Goal: Task Accomplishment & Management: Complete application form

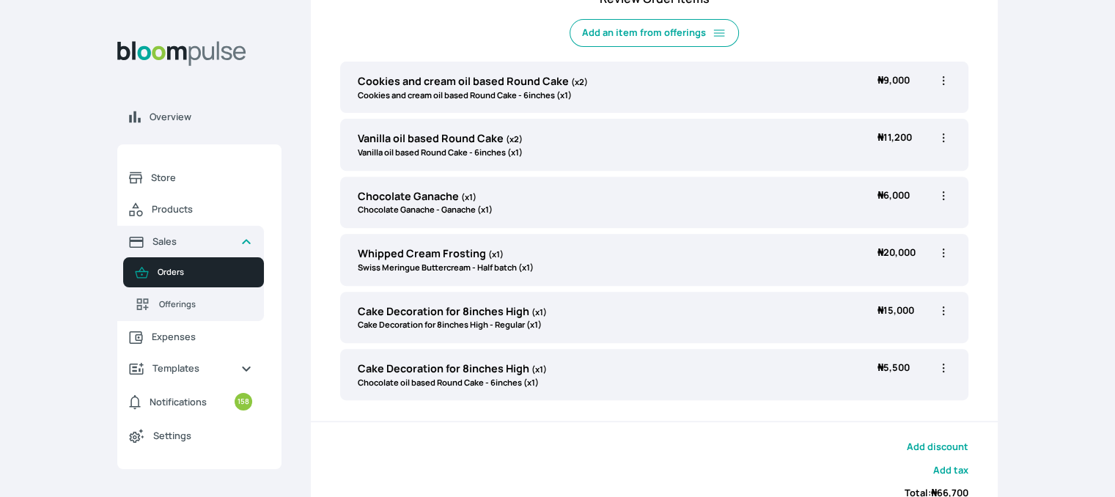
scroll to position [529, 0]
click at [941, 188] on icon "button" at bounding box center [943, 194] width 15 height 15
click at [901, 218] on span "Edit" at bounding box center [886, 224] width 106 height 15
type input "Chocolate Ganache"
select select "fbdfa119-d678-4096-a917-c651bafd2f33"
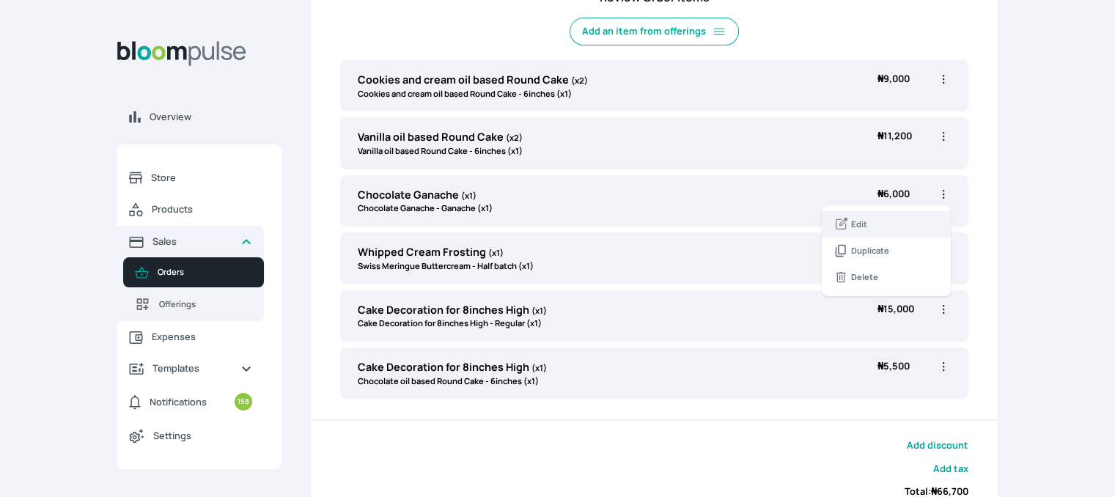
select select "110f277d-f733-408d-afd3-e3629040f40f"
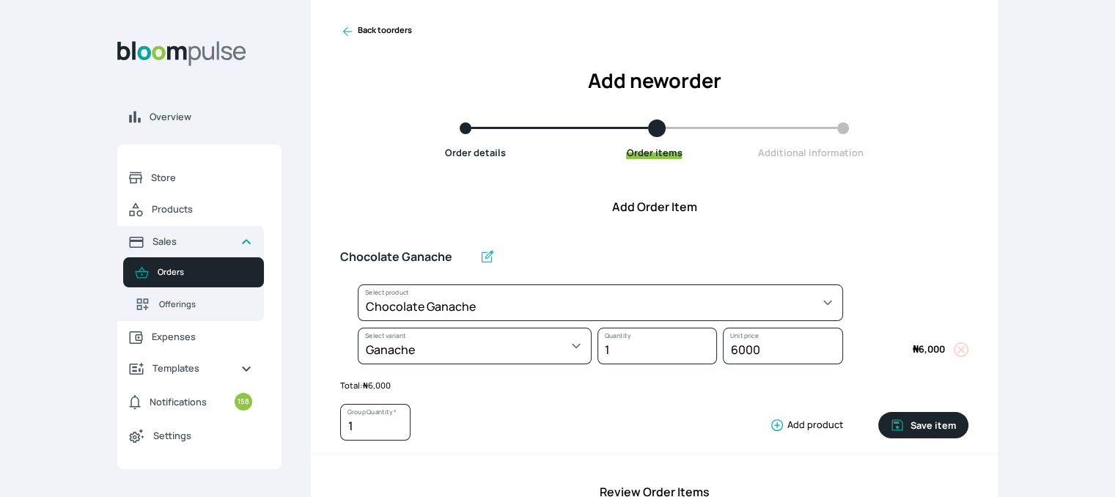
scroll to position [53, 0]
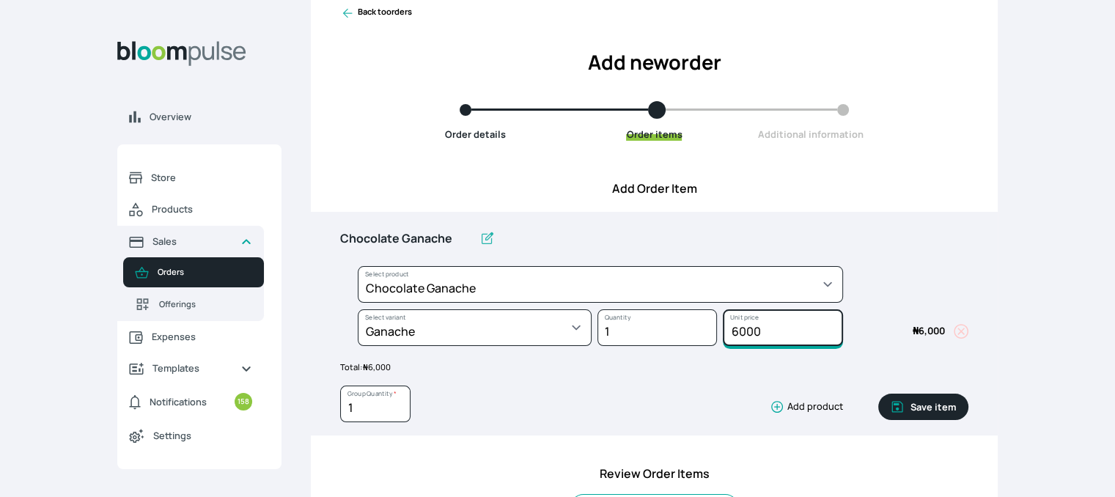
drag, startPoint x: 766, startPoint y: 338, endPoint x: 716, endPoint y: 320, distance: 52.8
click at [716, 320] on div "Select product * Cake Decoration for 8inches High Chocolate oil based Round Cak…" at bounding box center [654, 309] width 628 height 86
type input "5000"
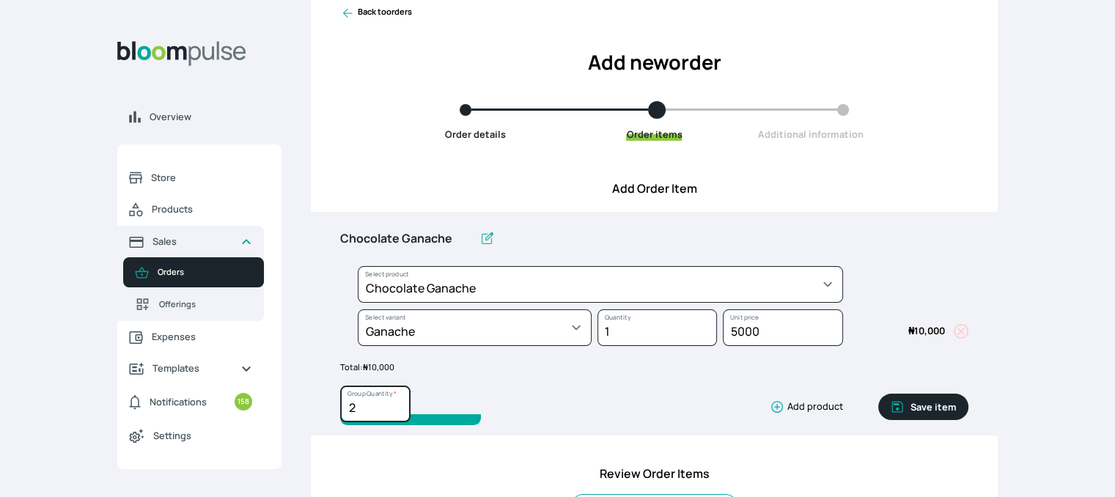
click at [396, 401] on input "2" at bounding box center [375, 403] width 70 height 37
type input "3"
click at [399, 401] on input "3" at bounding box center [375, 403] width 70 height 37
click at [947, 404] on button "Save item" at bounding box center [923, 407] width 90 height 26
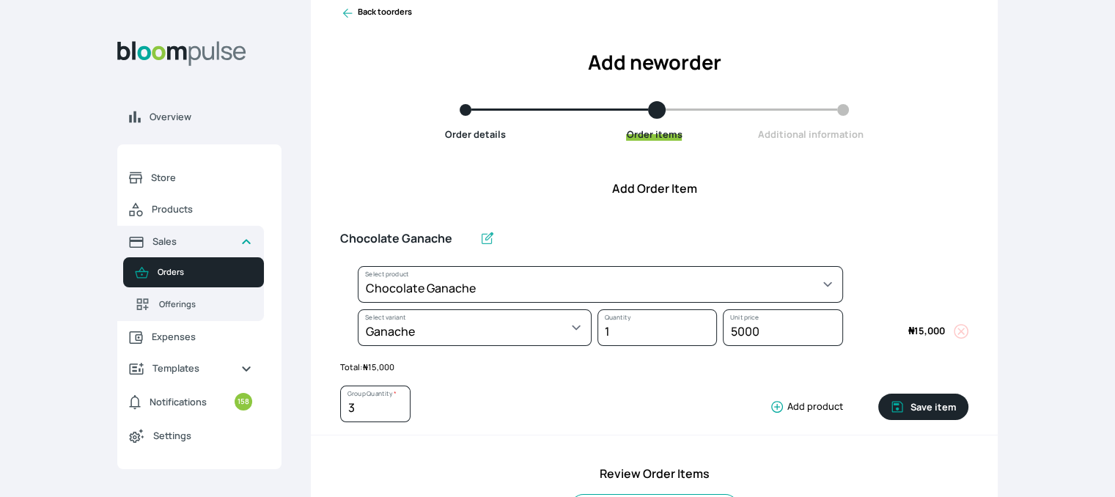
type input "1"
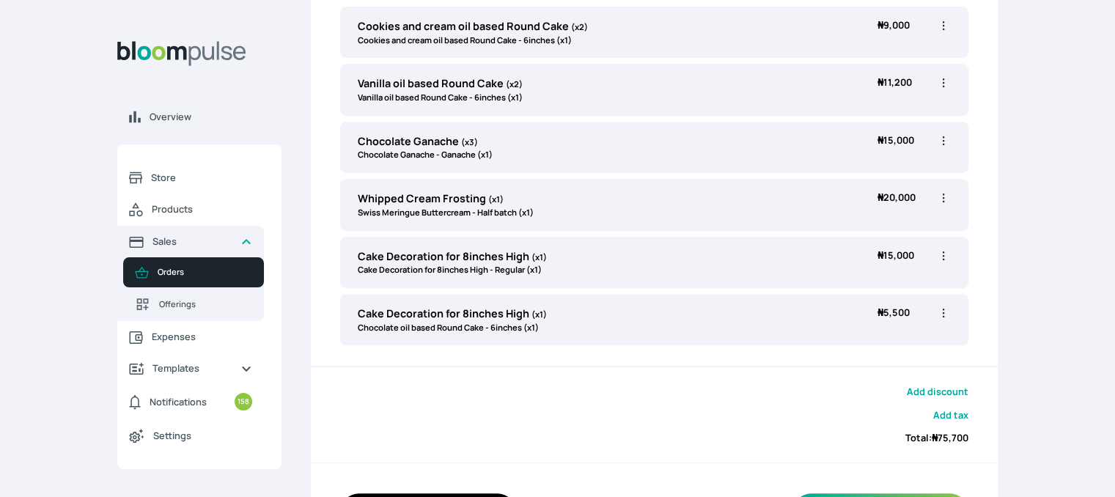
scroll to position [644, 0]
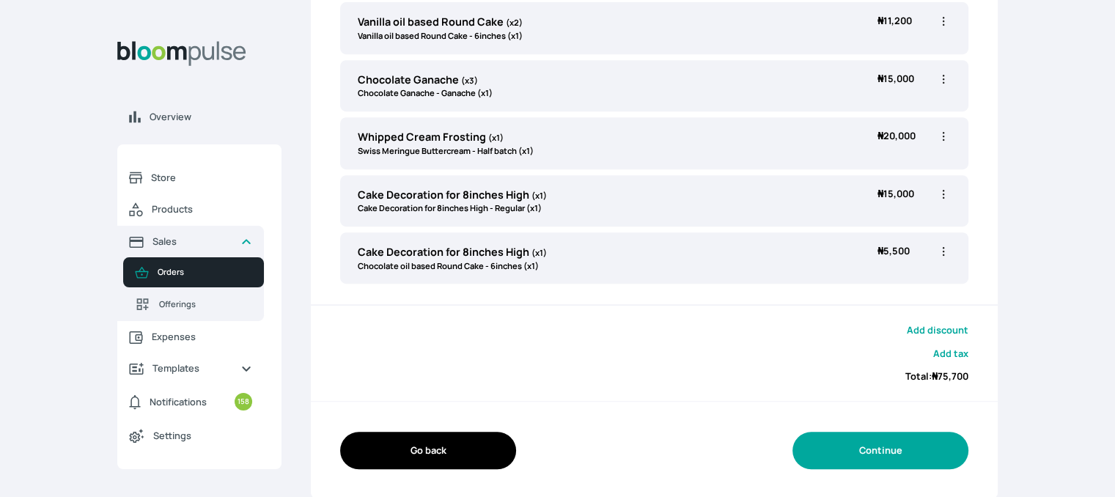
click at [906, 441] on button "Continue" at bounding box center [880, 450] width 176 height 37
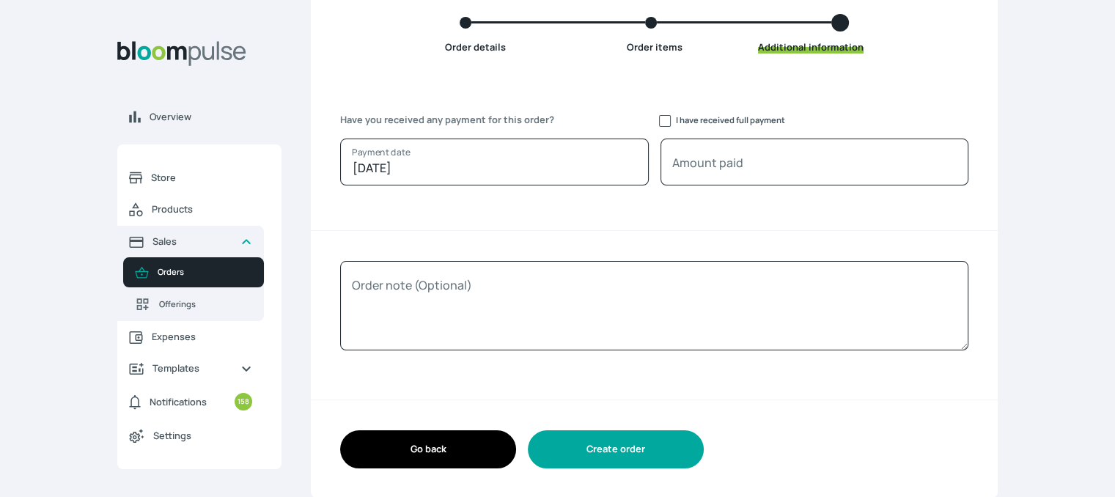
click at [607, 443] on button "Create order" at bounding box center [616, 448] width 176 height 37
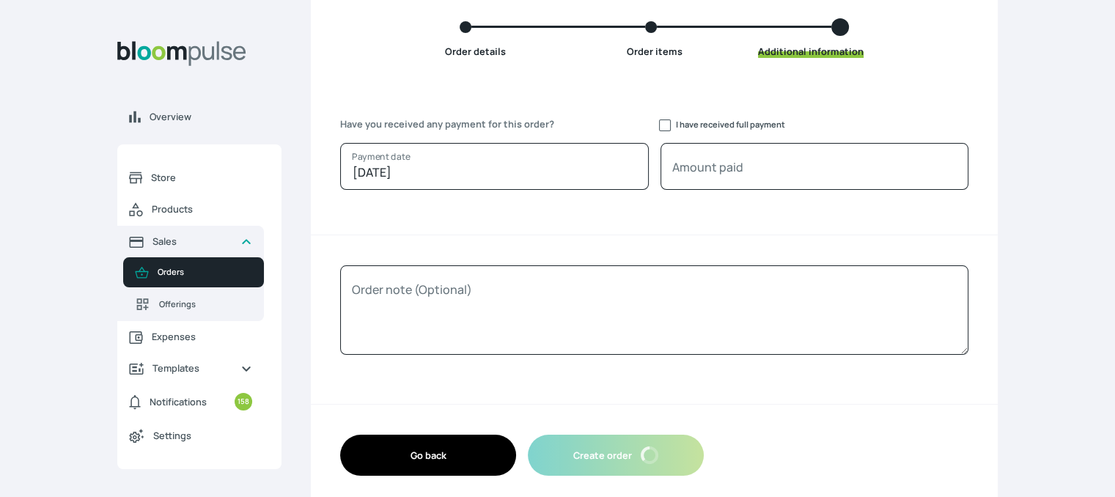
scroll to position [144, 0]
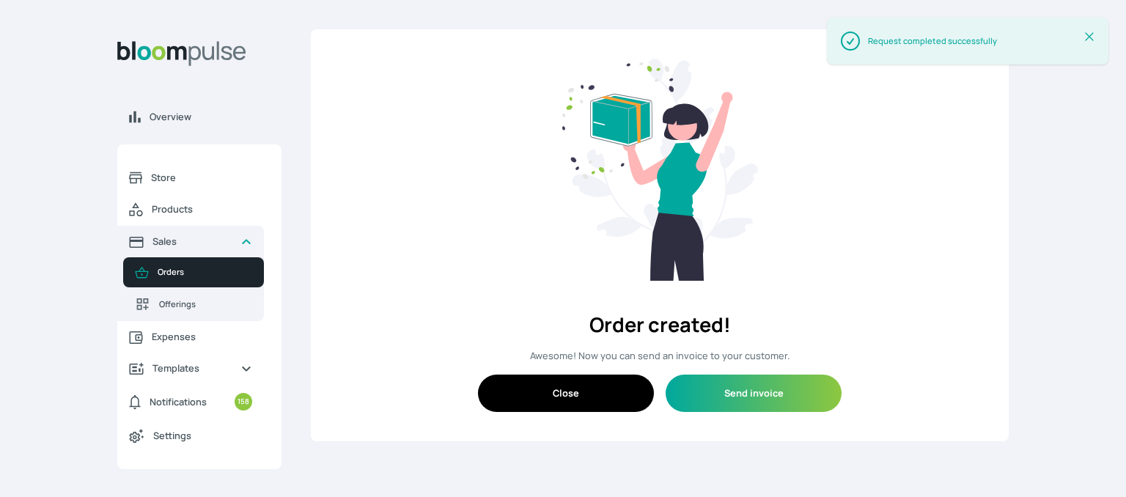
drag, startPoint x: 1125, startPoint y: 189, endPoint x: 1125, endPoint y: 217, distance: 27.8
click at [1114, 217] on html "Overview Store Products Sales Orders Offerings Expenses Templates Notifications…" at bounding box center [563, 248] width 1126 height 497
click at [779, 374] on button "Send invoice" at bounding box center [753, 392] width 176 height 37
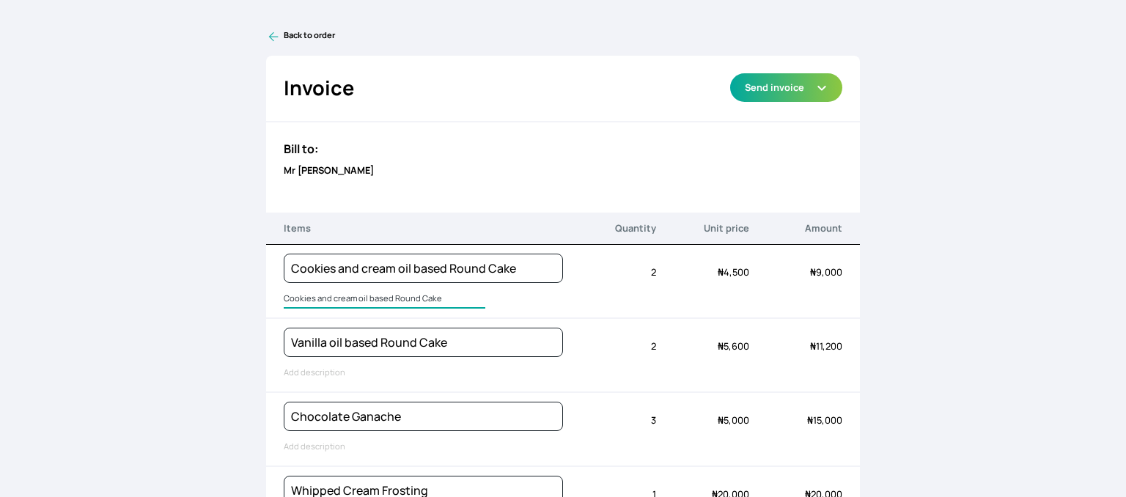
click at [320, 298] on input "Cookies and cream oil based Round Cake" at bounding box center [385, 298] width 202 height 19
type input "7inches wide"
click at [314, 372] on input "text" at bounding box center [320, 372] width 73 height 19
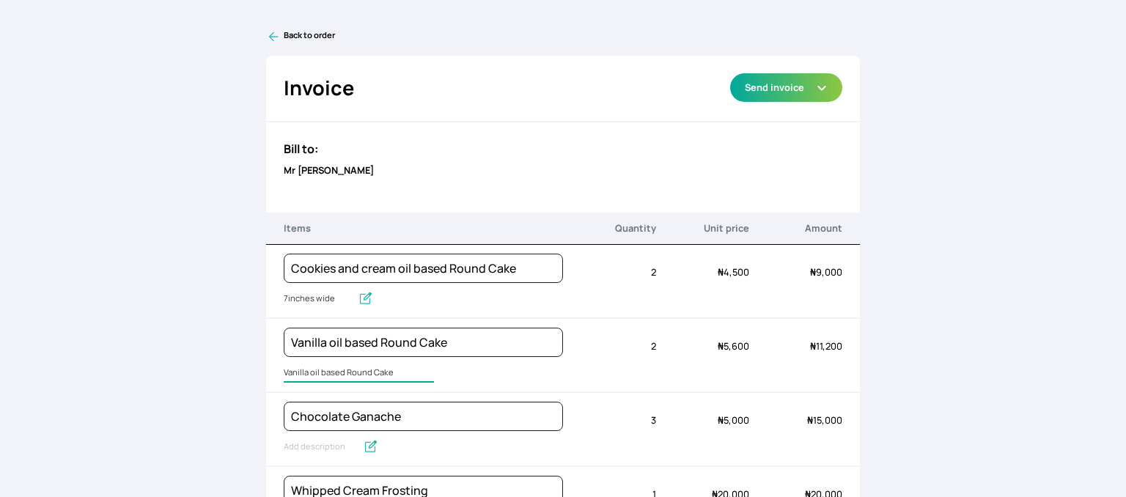
click at [337, 373] on input "Vanilla oil based Round Cake" at bounding box center [359, 372] width 150 height 19
type input "7"
type input "6inches wide"
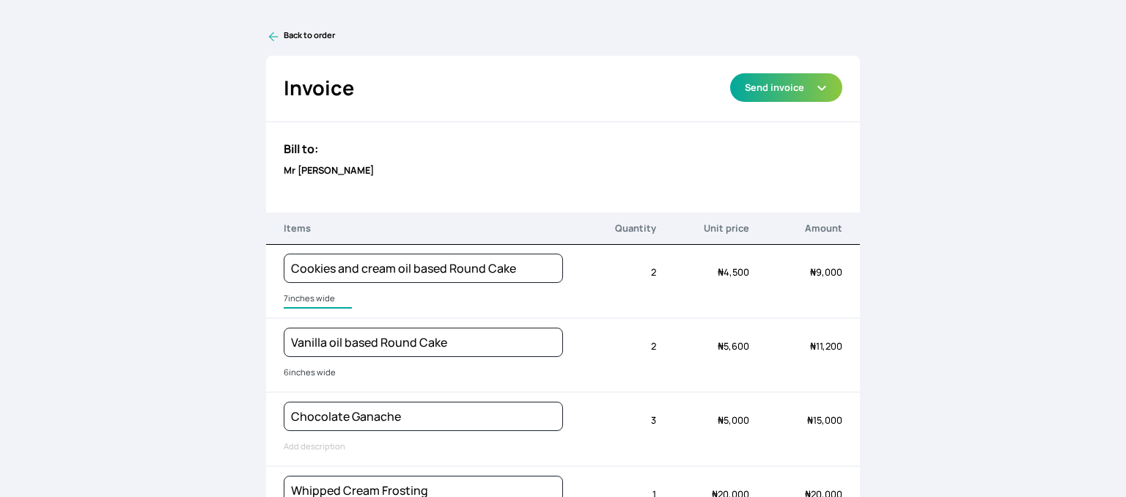
drag, startPoint x: 286, startPoint y: 295, endPoint x: 276, endPoint y: 294, distance: 10.3
click at [276, 294] on div "Cookies and cream oil based Round Cake 7inches wide Quantity 2 Unit price ₦ 4,5…" at bounding box center [563, 282] width 594 height 74
type input "6inches wide"
click at [325, 421] on input "Chocolate Ganache" at bounding box center [423, 416] width 279 height 29
click at [325, 420] on input "Chocolate Ganache" at bounding box center [423, 416] width 279 height 29
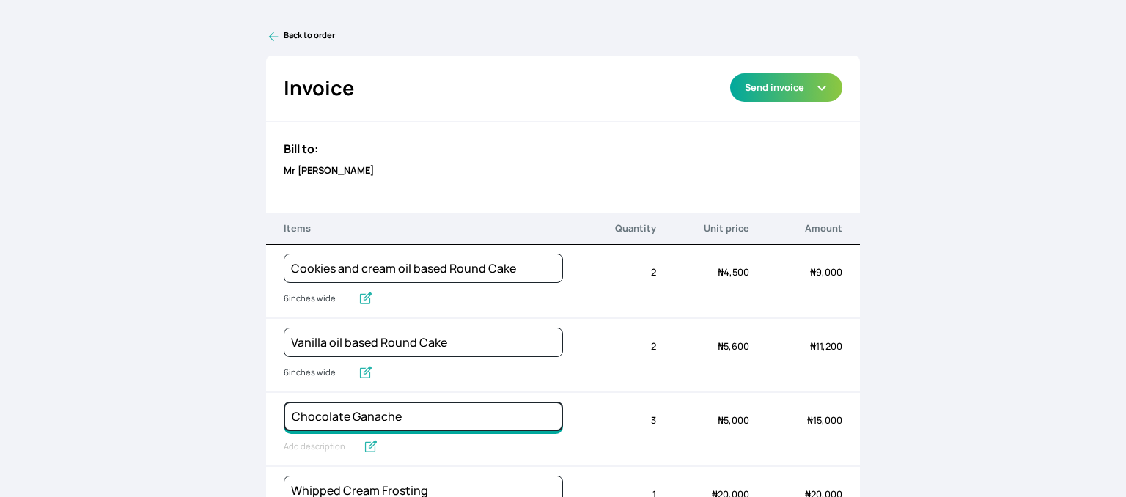
click at [325, 420] on input "Chocolate Ganache" at bounding box center [423, 416] width 279 height 29
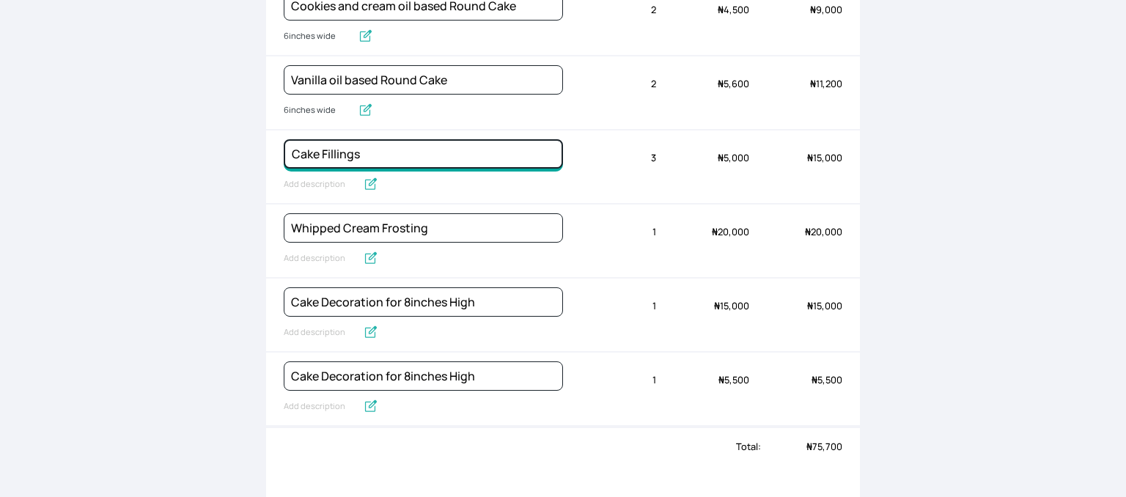
scroll to position [276, 0]
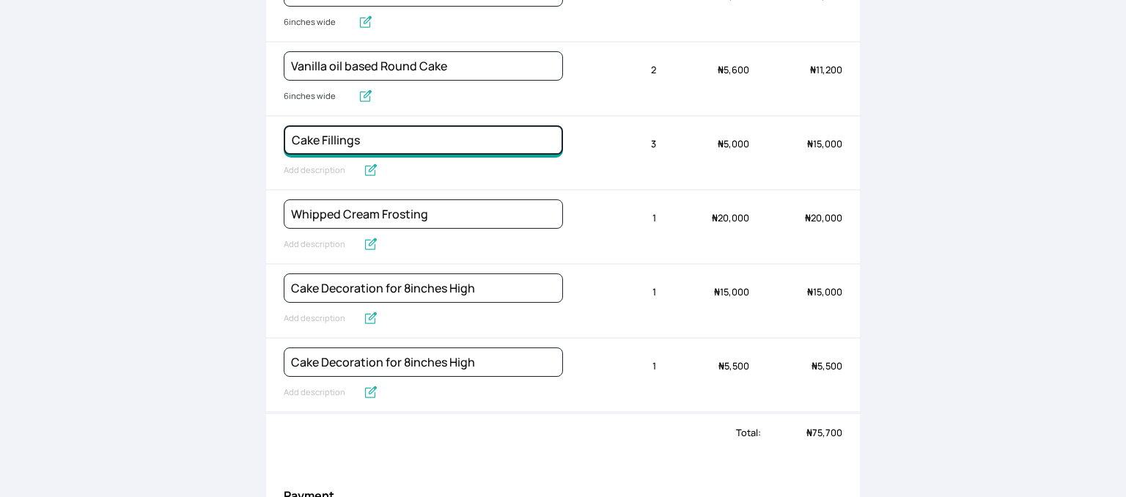
type input "Cake Fillings"
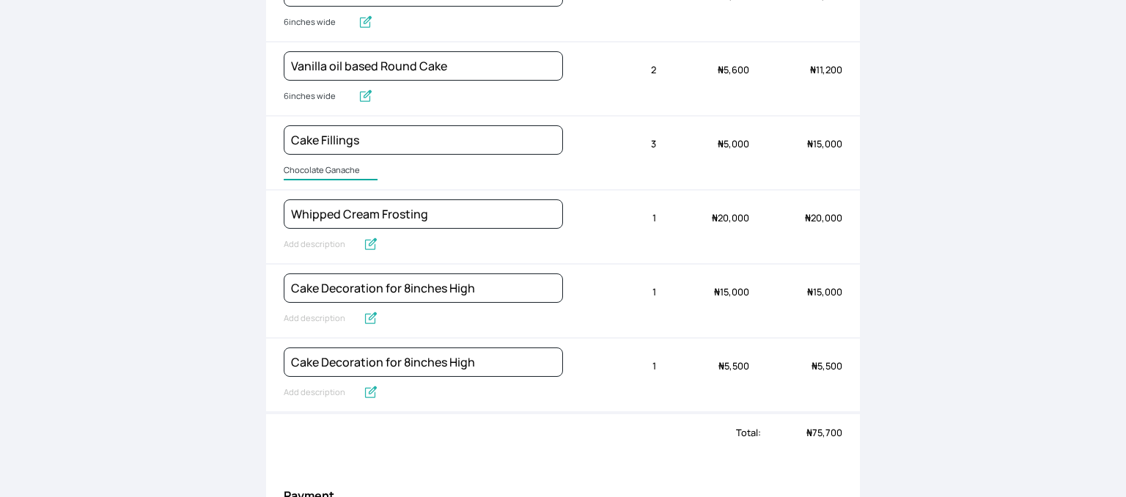
click at [319, 167] on input "Chocolate Ganache" at bounding box center [331, 170] width 94 height 19
type input "Chocolate ganache, tres de leche and lotus & cream"
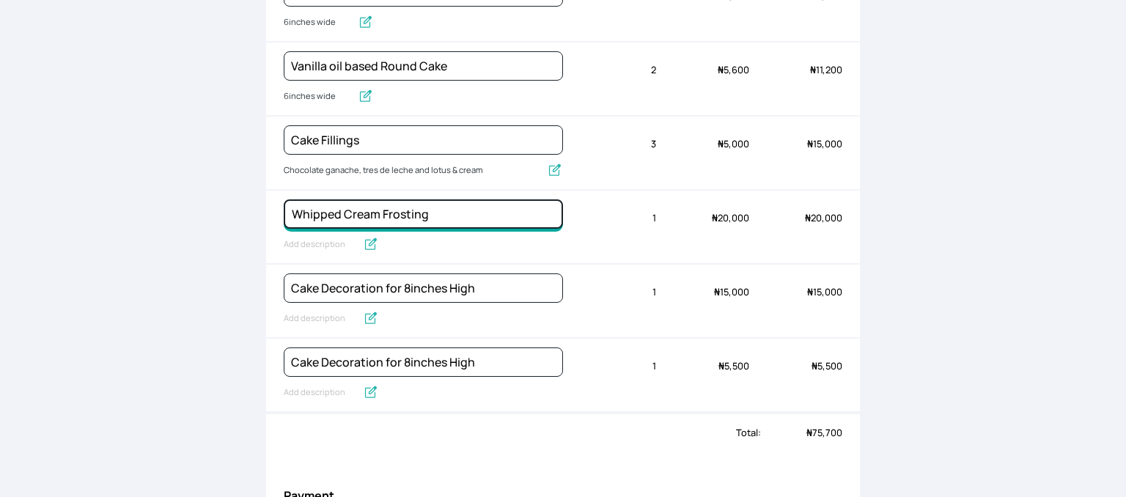
drag, startPoint x: 437, startPoint y: 209, endPoint x: 276, endPoint y: 209, distance: 160.5
click at [276, 209] on div "Whipped Cream Frosting Quantity 1 Unit price ₦ 20,000 Amount ₦ 20,000" at bounding box center [563, 228] width 594 height 74
type input "Swiss Meringue Buttercream"
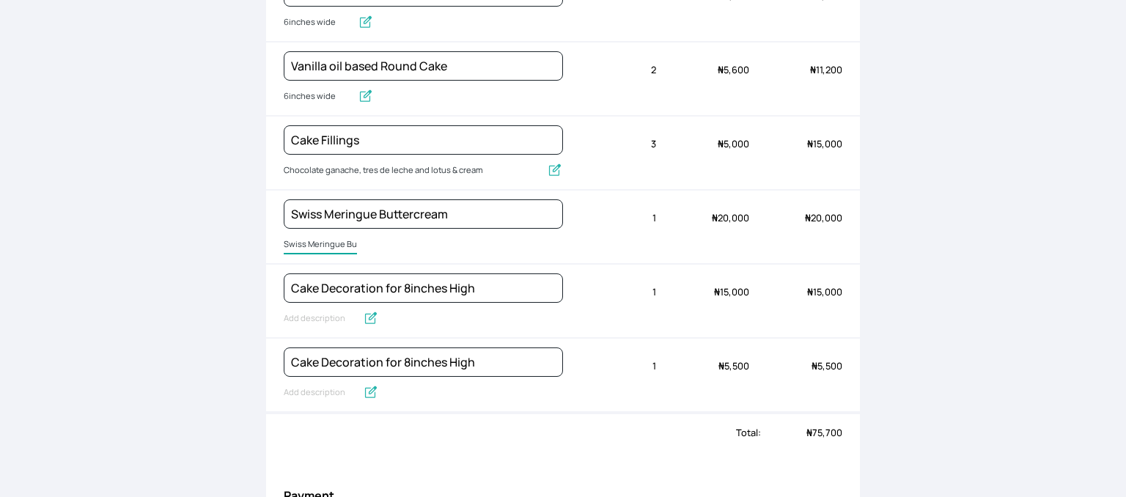
click at [311, 241] on input "Swiss Meringue Buttercream" at bounding box center [320, 244] width 73 height 19
click at [311, 241] on input "Swiss Meringue Buttercream" at bounding box center [356, 244] width 145 height 19
type input "750g buttercream"
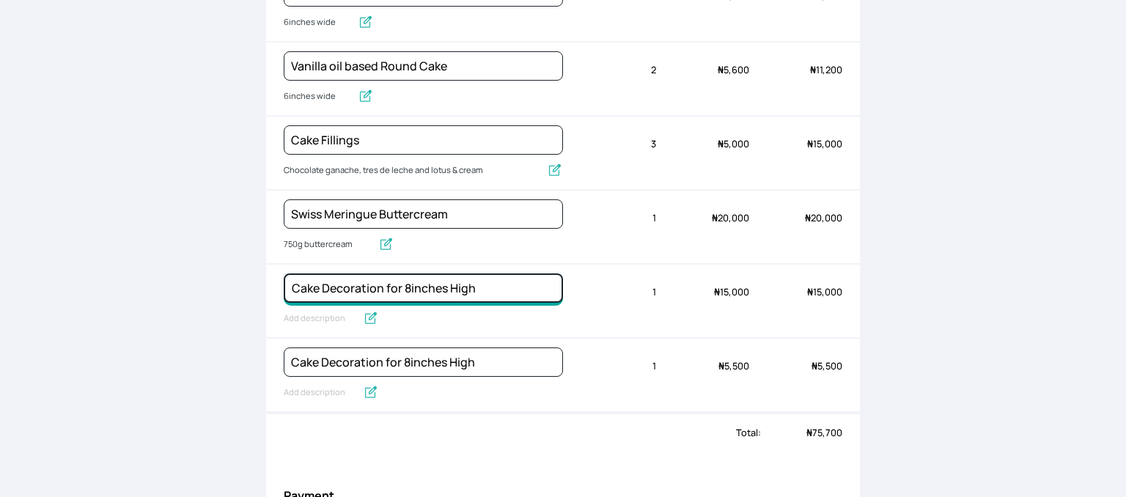
drag, startPoint x: 404, startPoint y: 281, endPoint x: 410, endPoint y: 286, distance: 7.8
click at [410, 286] on input "Cake Decoration for 8inches High" at bounding box center [423, 287] width 279 height 29
type input "Cake Decoration for 7inches High"
click at [385, 311] on span at bounding box center [423, 318] width 279 height 19
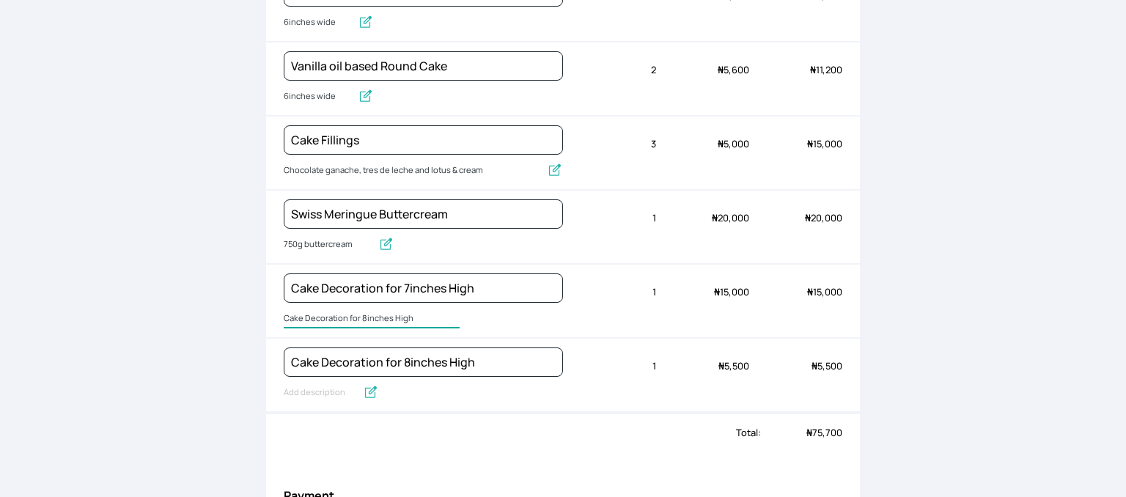
click at [309, 314] on input "Cake Decoration for 8inches High" at bounding box center [372, 318] width 176 height 19
click at [310, 314] on input "Cake Decoration for 8inches High" at bounding box center [372, 318] width 176 height 19
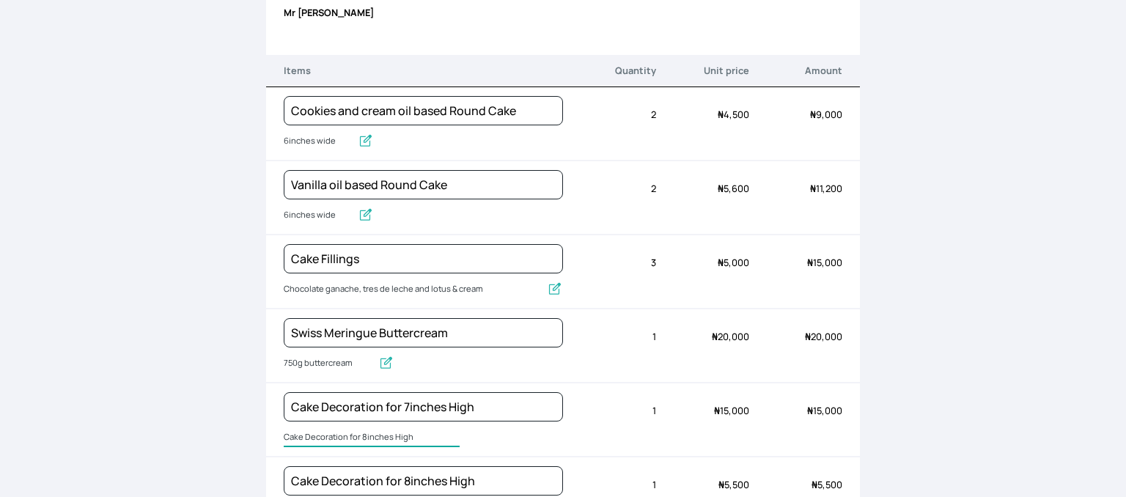
scroll to position [152, 0]
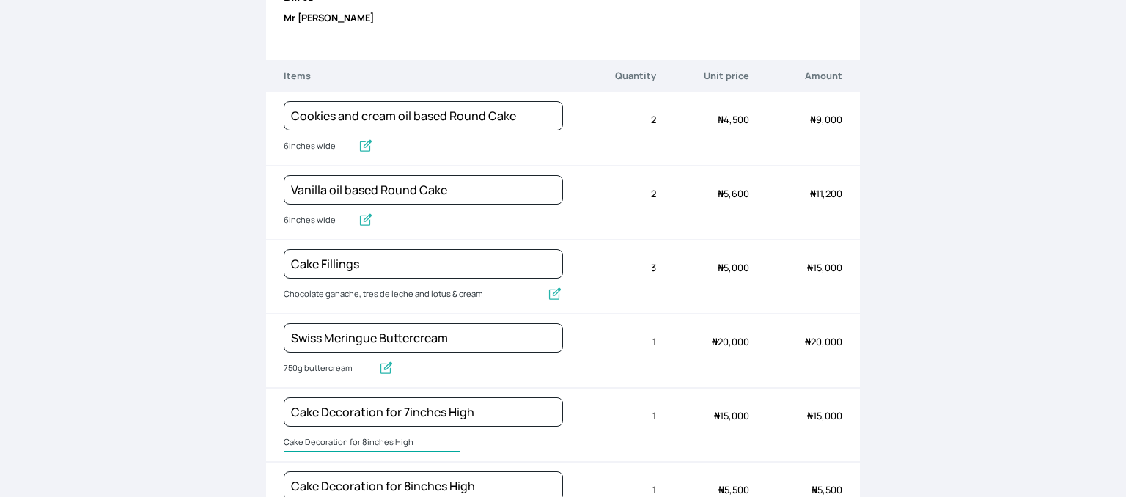
type input "c"
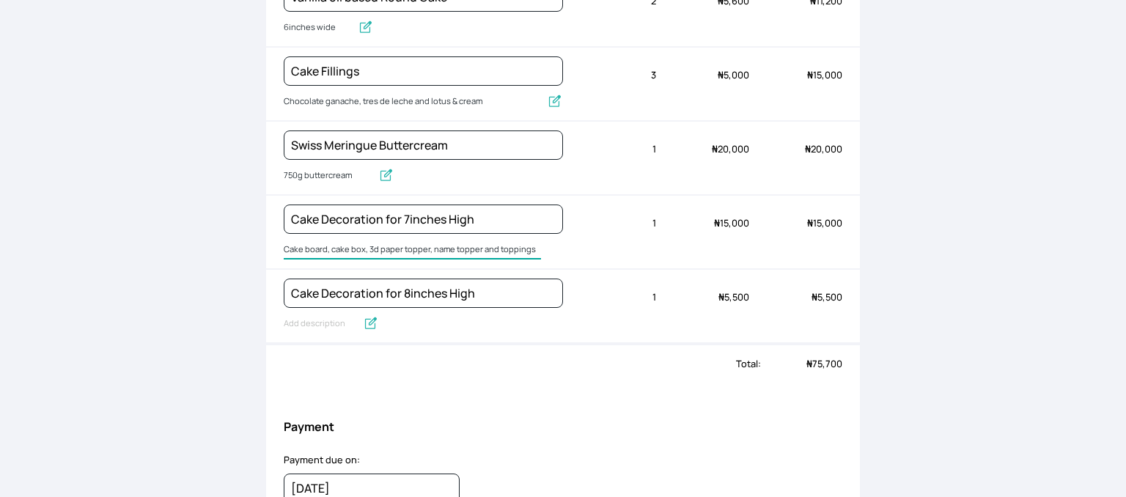
scroll to position [341, 0]
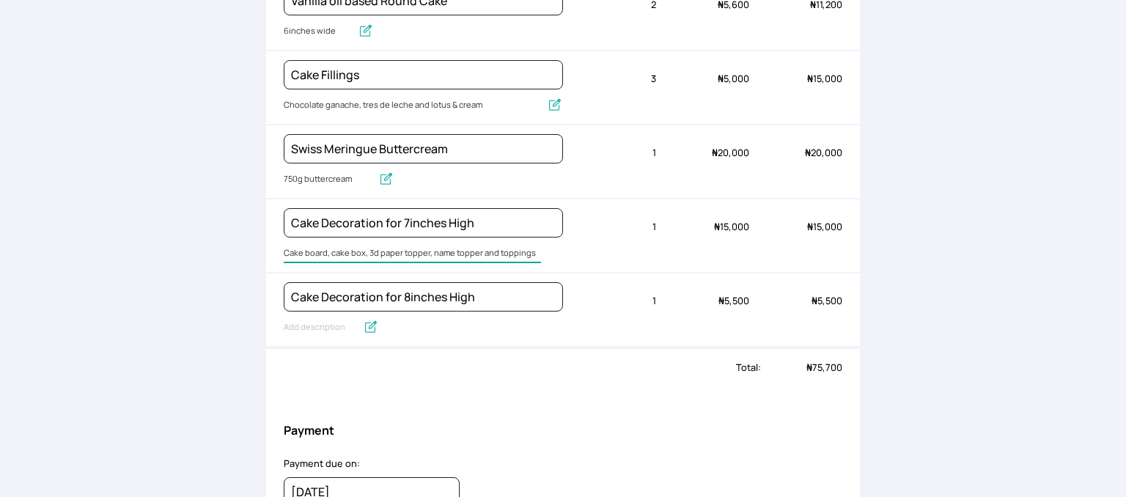
type input "Cake board, cake box, 3d paper topper, name topper and toppings"
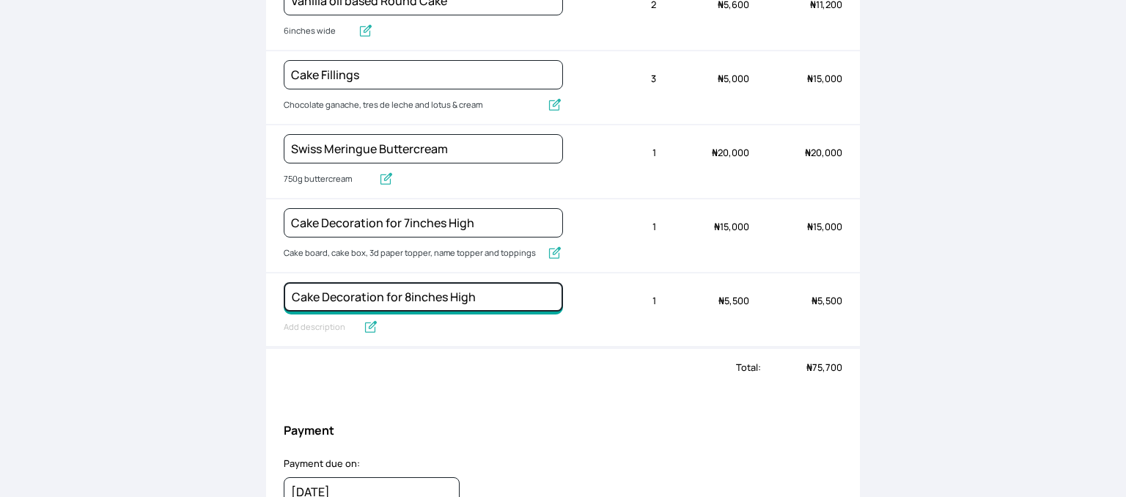
drag, startPoint x: 483, startPoint y: 285, endPoint x: 247, endPoint y: 279, distance: 236.0
click at [247, 279] on div "Back to order Invoice Send via Email Send via WhatsApp Export as PDF Preview Se…" at bounding box center [563, 248] width 1126 height 497
type input "C"
type input "Strawberry Fruit oil based Cake"
click at [306, 324] on input "Chocolate oil based Round Cake" at bounding box center [320, 327] width 73 height 19
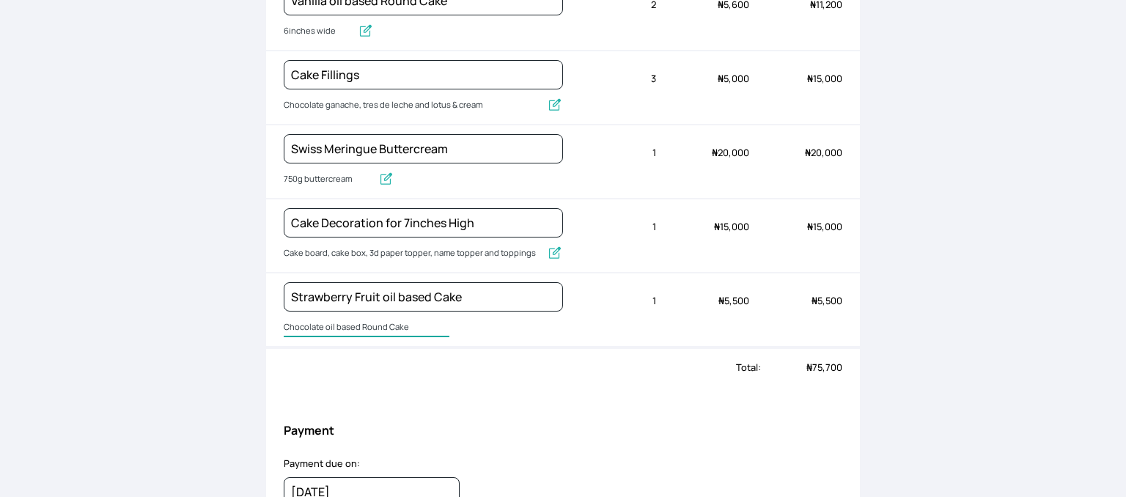
click at [306, 324] on input "Chocolate oil based Round Cake" at bounding box center [367, 327] width 166 height 19
type input "7"
type input "6inches wide"
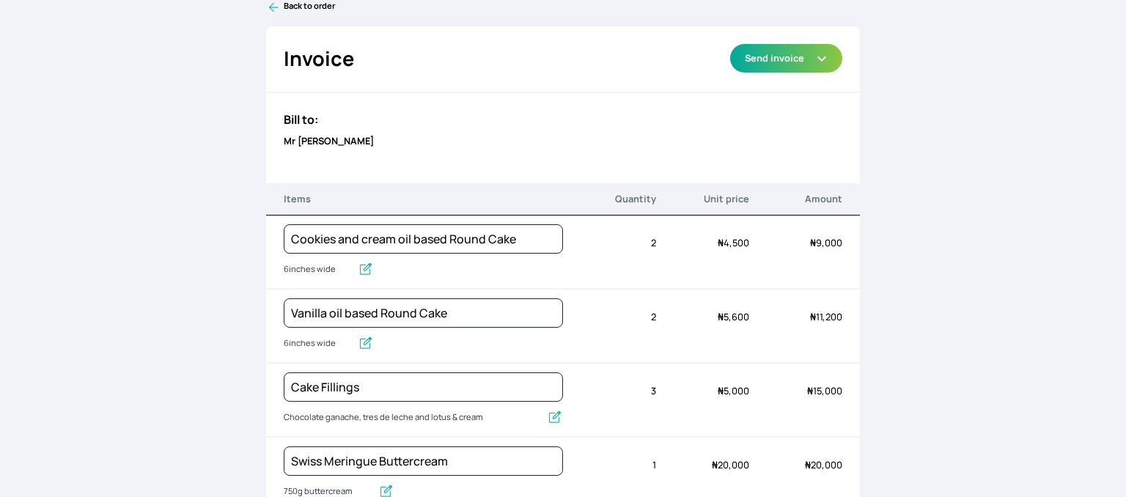
scroll to position [0, 0]
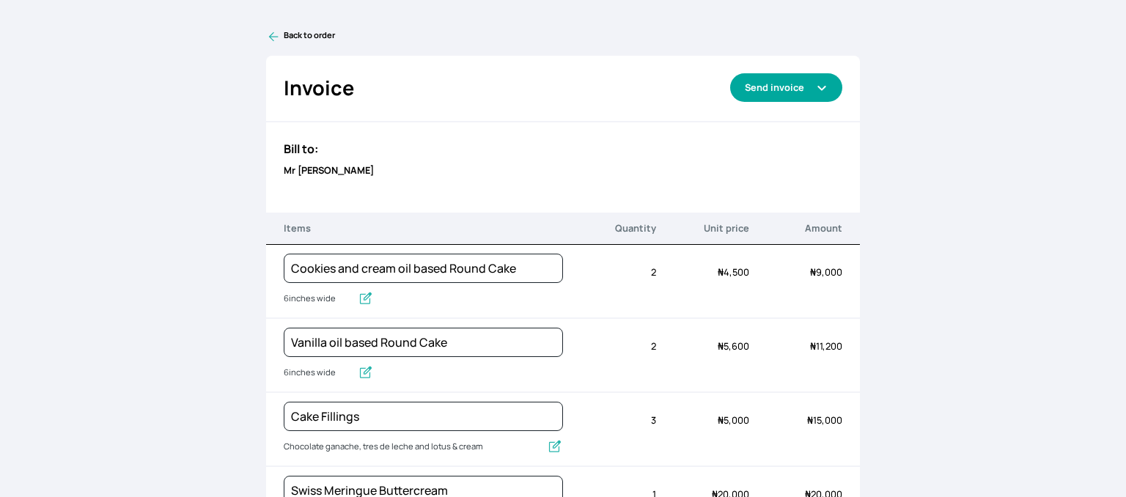
click at [793, 88] on button "Send invoice" at bounding box center [786, 87] width 112 height 29
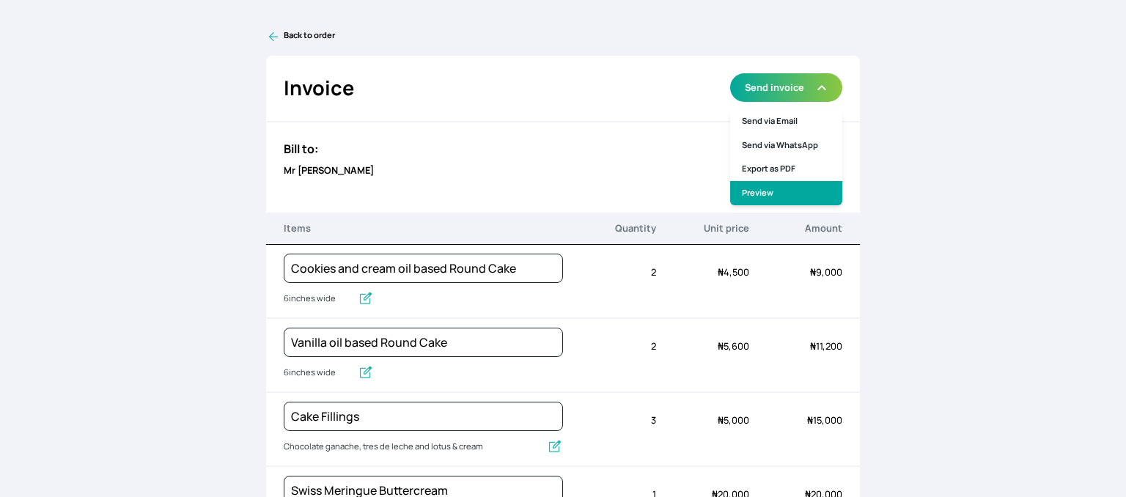
click at [761, 189] on link "Preview" at bounding box center [786, 193] width 112 height 24
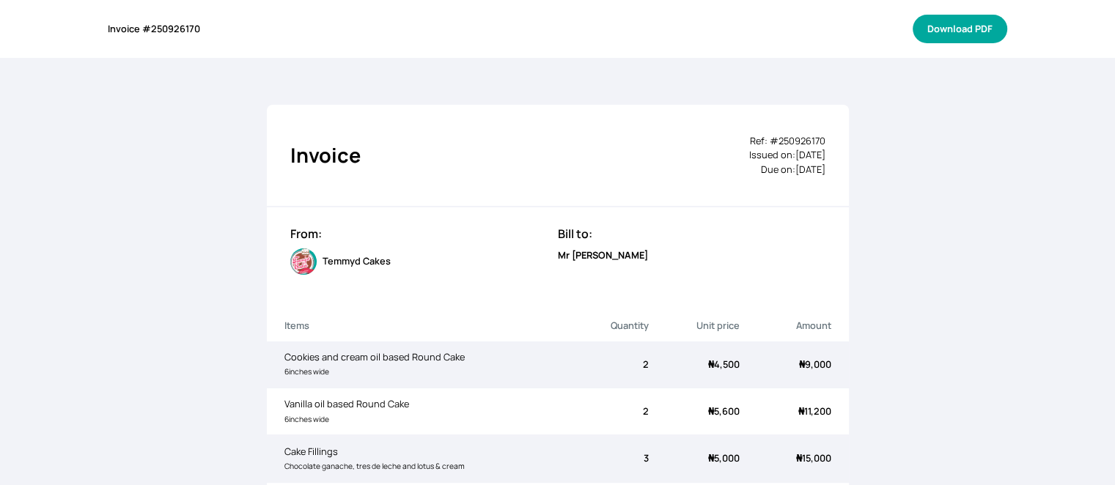
click at [953, 40] on button "Download PDF" at bounding box center [959, 29] width 95 height 29
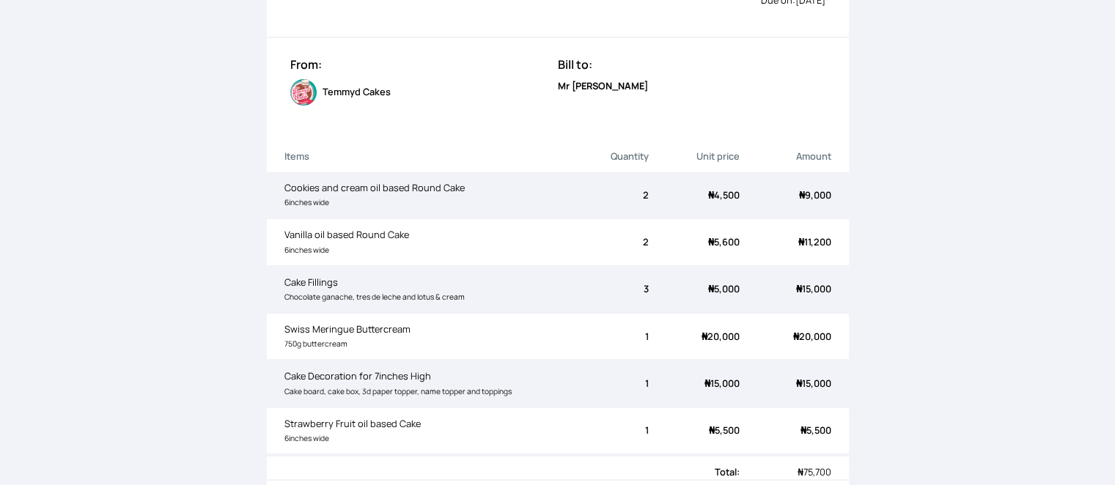
scroll to position [188, 0]
